Goal: Find specific page/section: Find specific page/section

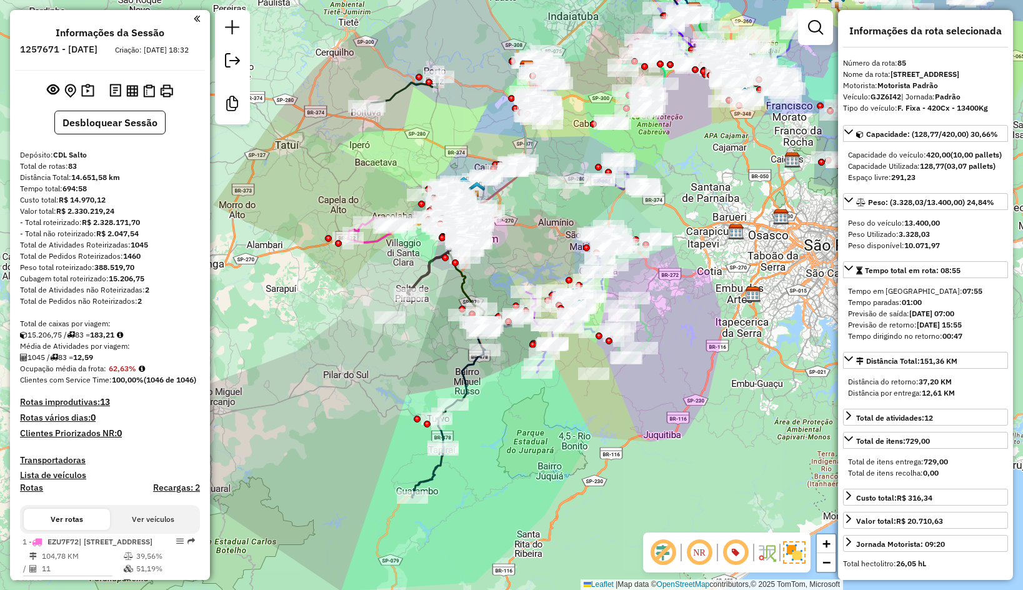
select select "**********"
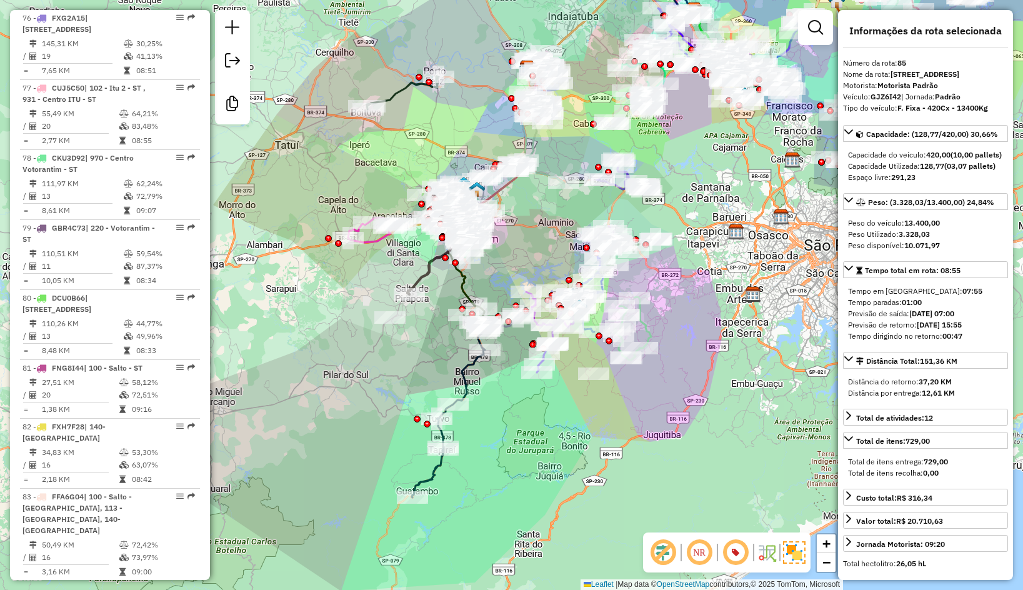
scroll to position [6263, 0]
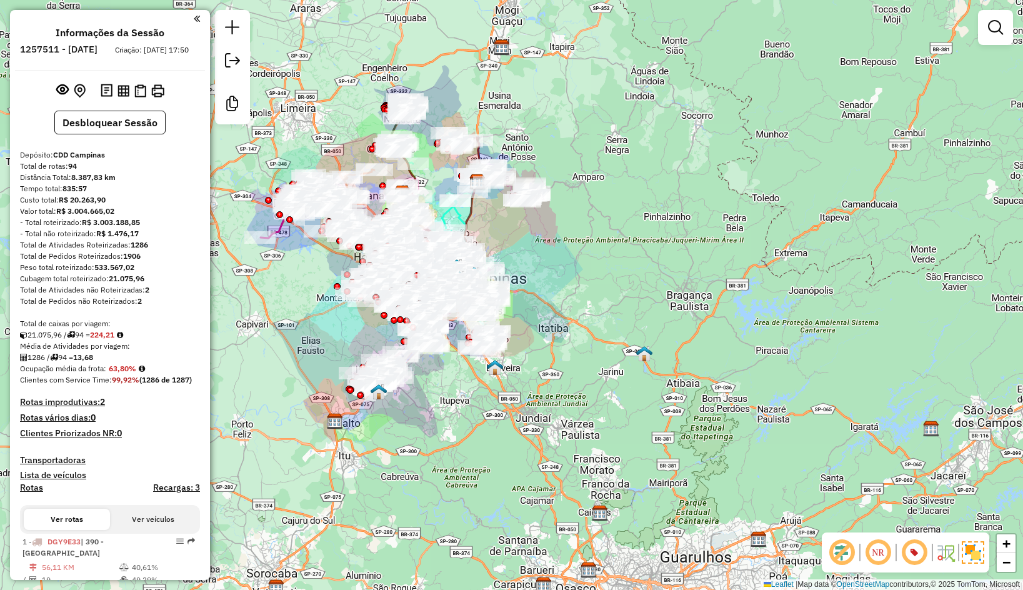
drag, startPoint x: 110, startPoint y: 289, endPoint x: 145, endPoint y: 289, distance: 35.0
click at [145, 284] on div "Cubagem total roteirizado: 21.075,96" at bounding box center [110, 278] width 180 height 11
copy div "21.075,96"
click at [138, 249] on strong "1286" at bounding box center [140, 244] width 18 height 9
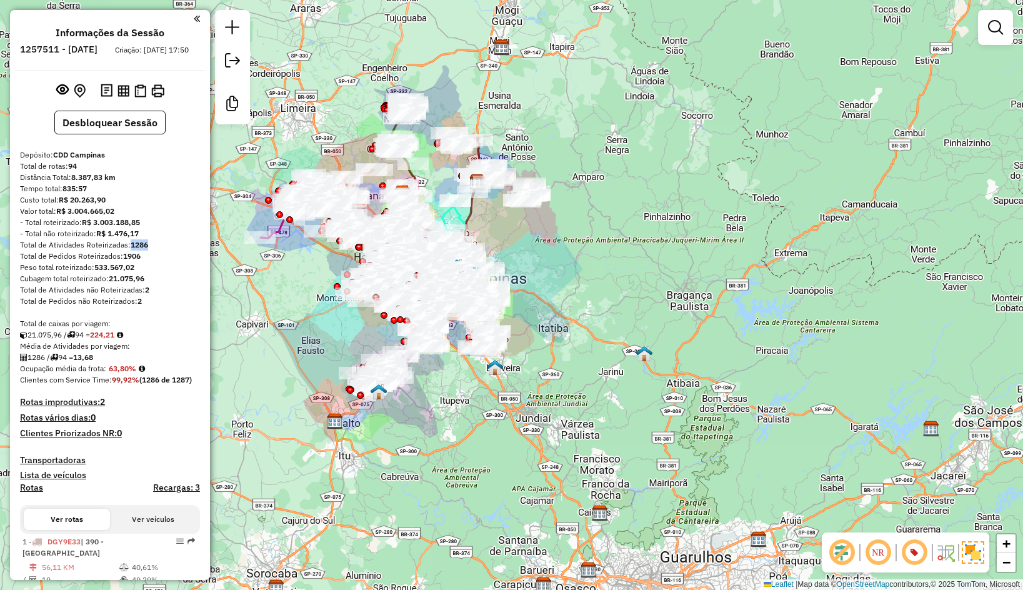
copy strong "1286"
click at [133, 352] on div "Média de Atividades por viagem:" at bounding box center [110, 346] width 180 height 11
drag, startPoint x: 99, startPoint y: 348, endPoint x: 122, endPoint y: 346, distance: 23.2
click at [114, 339] on strong "224,21" at bounding box center [102, 334] width 24 height 9
copy strong "224,21"
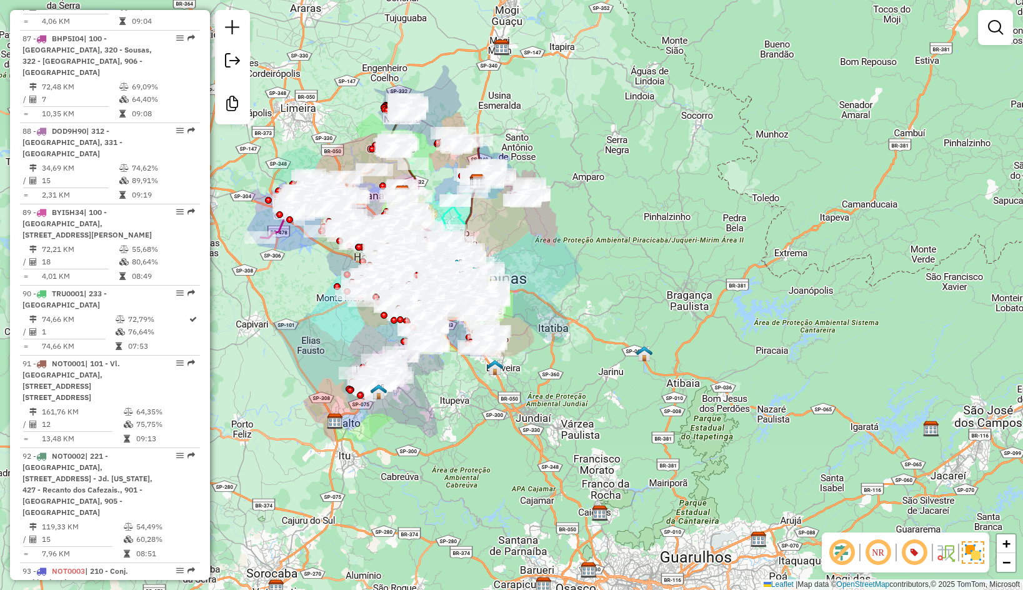
scroll to position [7123, 0]
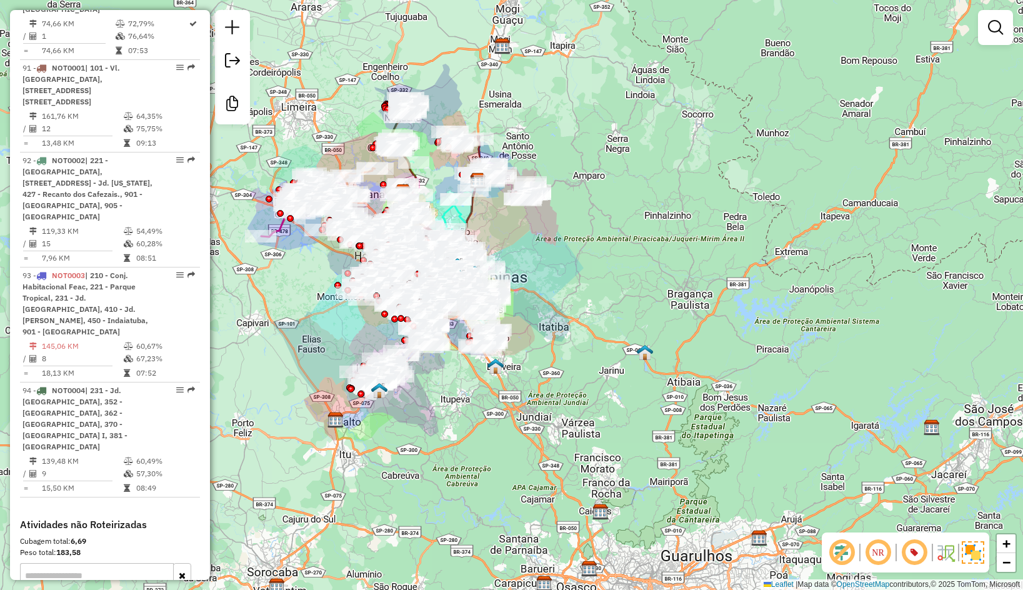
click at [212, 553] on div "Janela de atendimento Grade de atendimento Capacidade Transportadoras Veículos …" at bounding box center [511, 295] width 1023 height 590
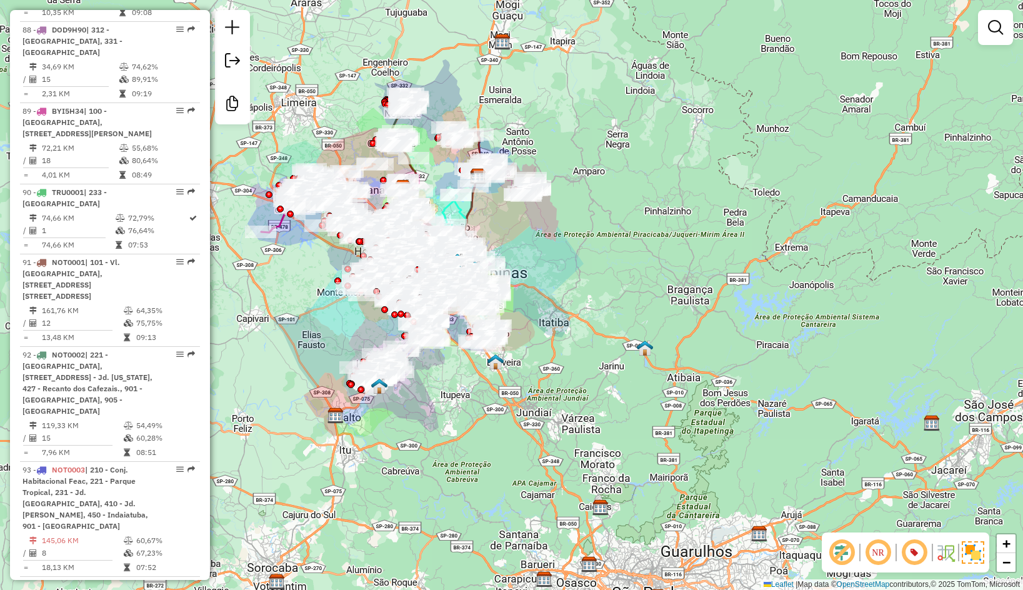
scroll to position [0, 0]
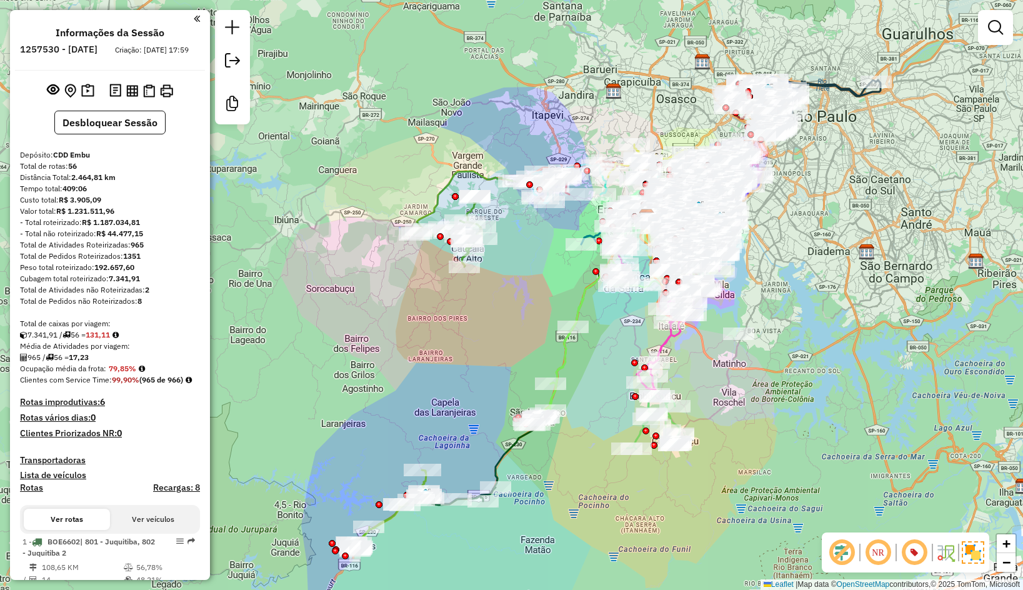
click at [973, 186] on div "Janela de atendimento Grade de atendimento Capacidade Transportadoras Veículos …" at bounding box center [511, 295] width 1023 height 590
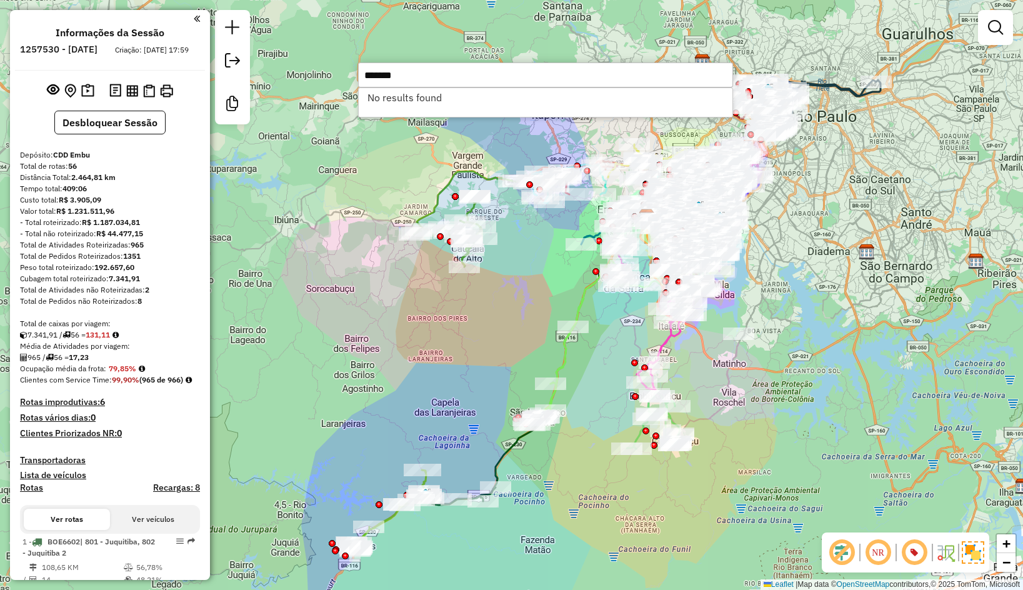
type input "*******"
click at [655, 54] on div "Janela de atendimento Grade de atendimento Capacidade Transportadoras Veículos …" at bounding box center [511, 295] width 1023 height 590
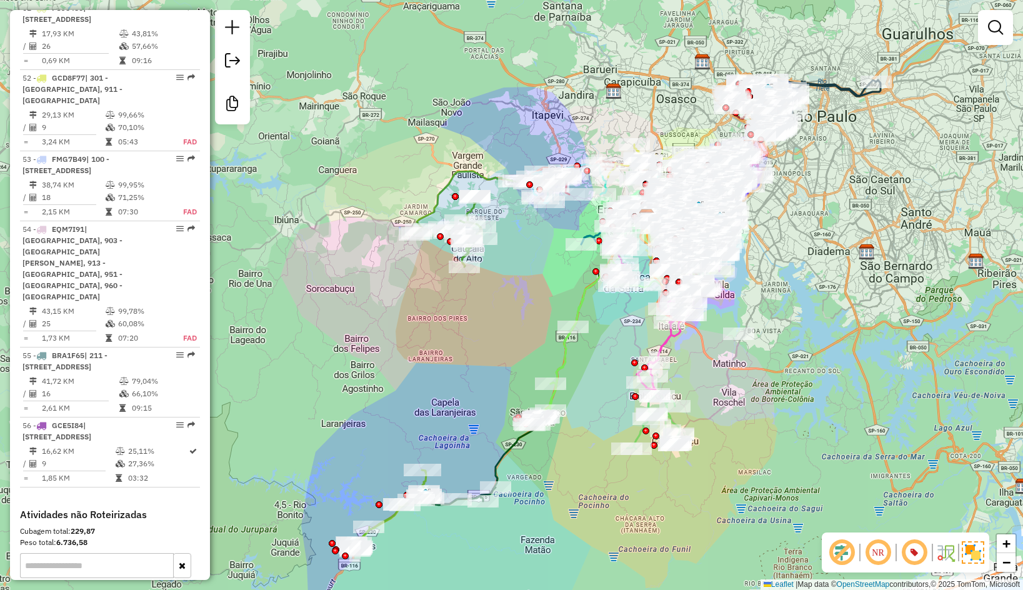
scroll to position [4418, 0]
